Goal: Information Seeking & Learning: Learn about a topic

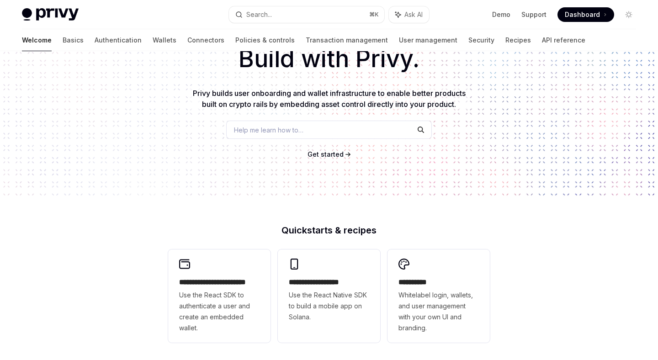
scroll to position [60, 0]
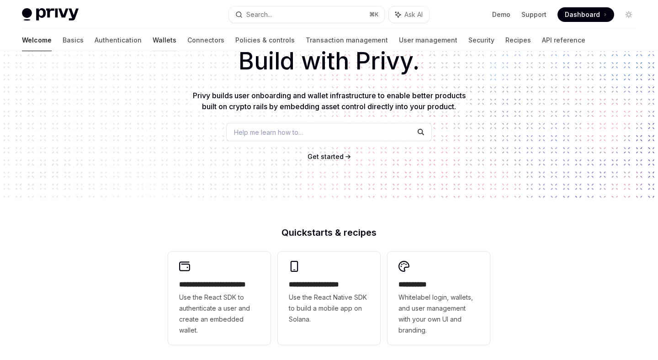
click at [153, 39] on link "Wallets" at bounding box center [165, 40] width 24 height 22
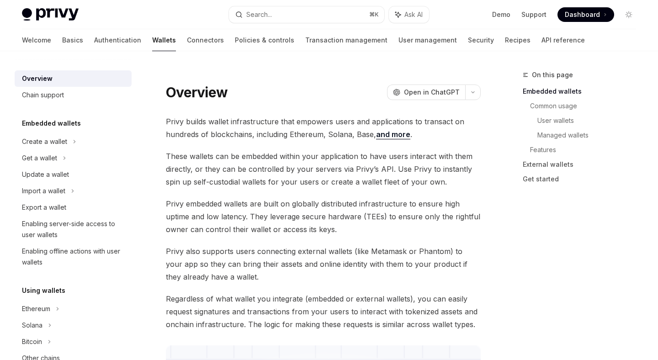
click at [390, 136] on link "and more" at bounding box center [393, 135] width 34 height 10
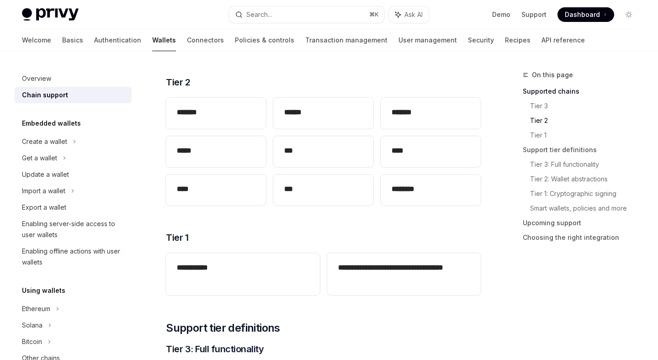
scroll to position [234, 0]
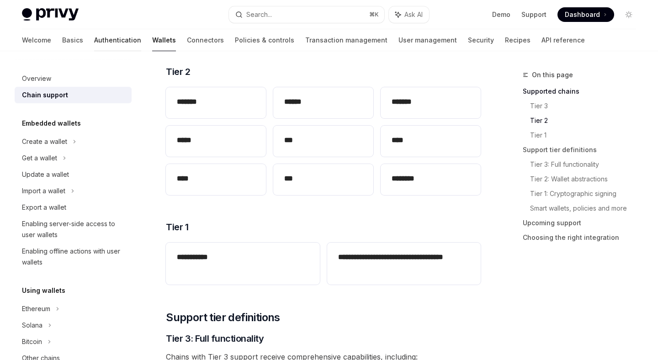
click at [94, 41] on link "Authentication" at bounding box center [117, 40] width 47 height 22
type textarea "*"
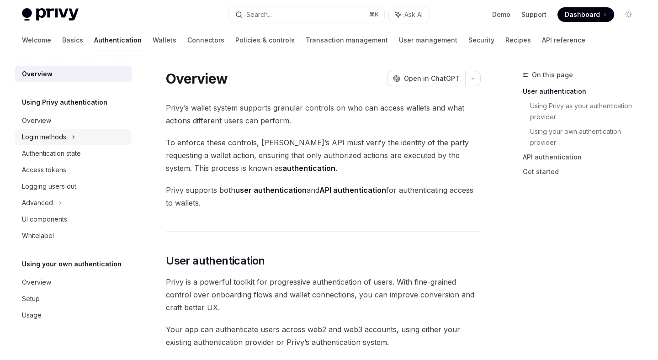
click at [58, 141] on div "Login methods" at bounding box center [44, 137] width 44 height 11
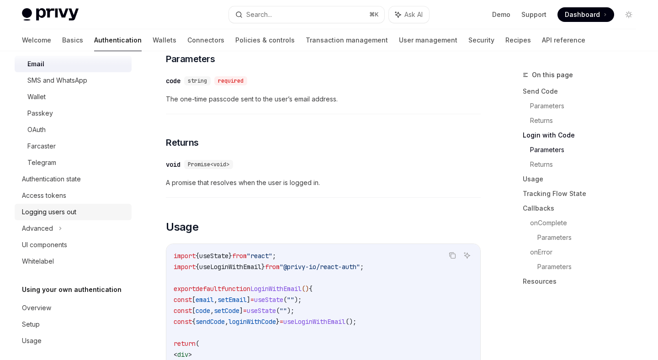
scroll to position [97, 0]
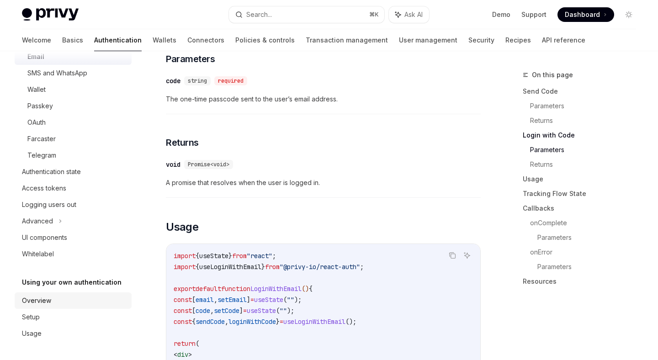
click at [45, 298] on div "Overview" at bounding box center [36, 300] width 29 height 11
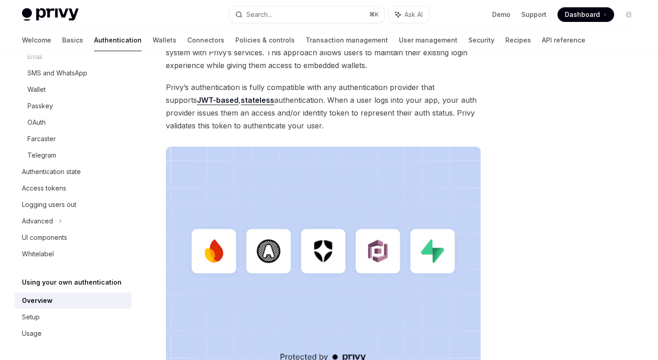
scroll to position [164, 0]
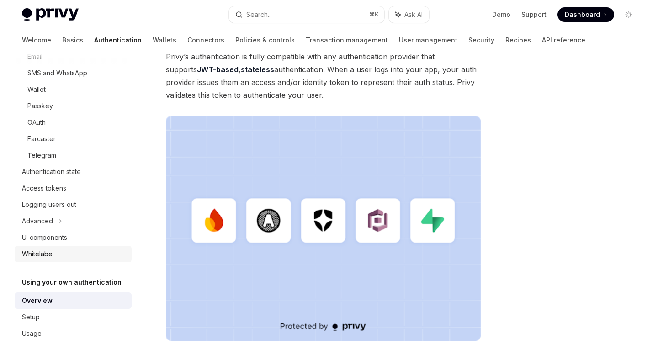
click at [60, 251] on div "Whitelabel" at bounding box center [74, 254] width 104 height 11
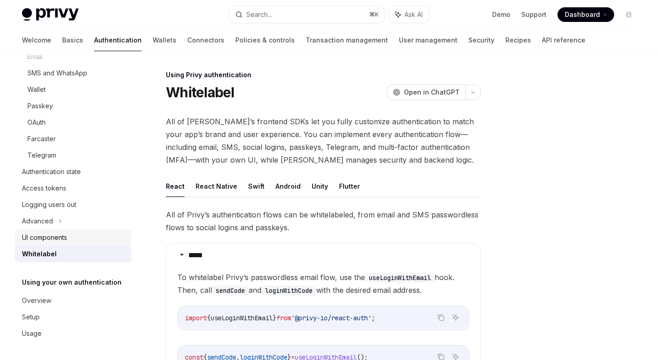
drag, startPoint x: 58, startPoint y: 235, endPoint x: 66, endPoint y: 234, distance: 8.4
click at [58, 235] on div "UI components" at bounding box center [44, 237] width 45 height 11
type textarea "*"
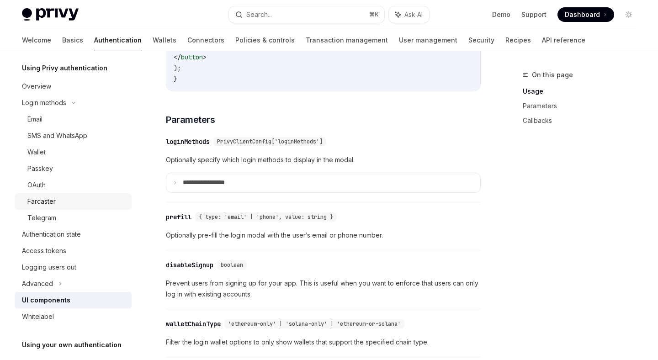
scroll to position [33, 0]
